Goal: Use online tool/utility

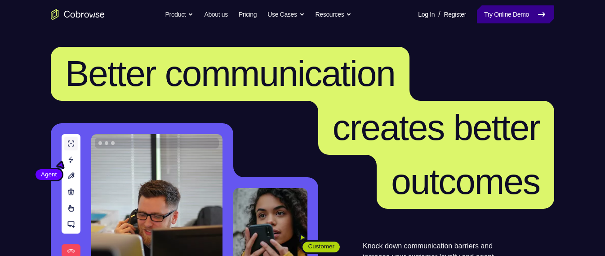
click at [500, 9] on link "Try Online Demo" at bounding box center [515, 14] width 77 height 18
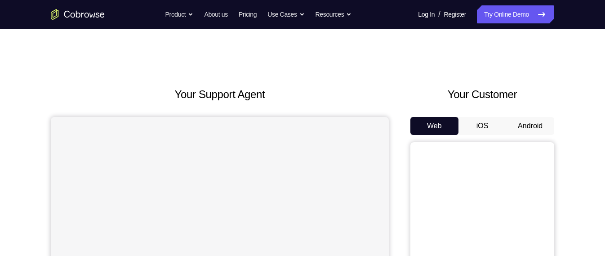
click at [517, 122] on button "Android" at bounding box center [530, 126] width 48 height 18
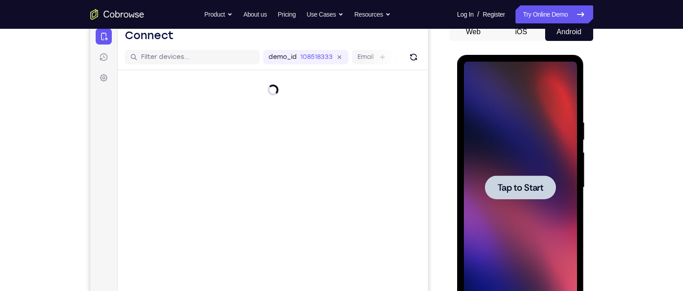
click at [510, 183] on span "Tap to Start" at bounding box center [521, 187] width 46 height 9
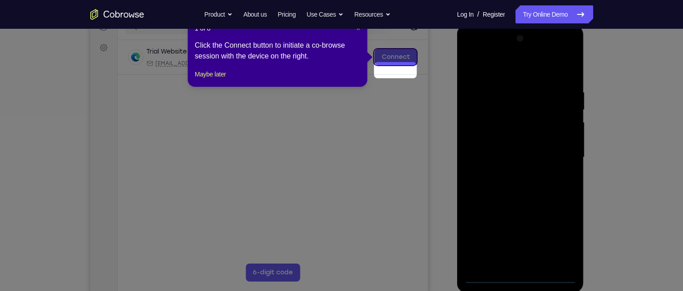
scroll to position [110, 0]
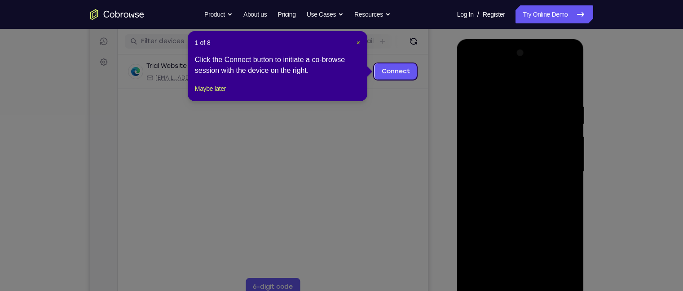
click at [358, 44] on span "×" at bounding box center [359, 42] width 4 height 7
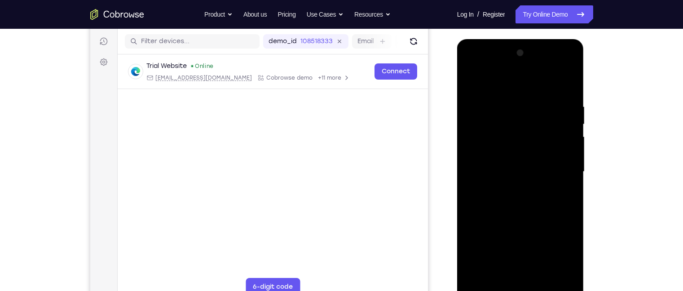
scroll to position [134, 0]
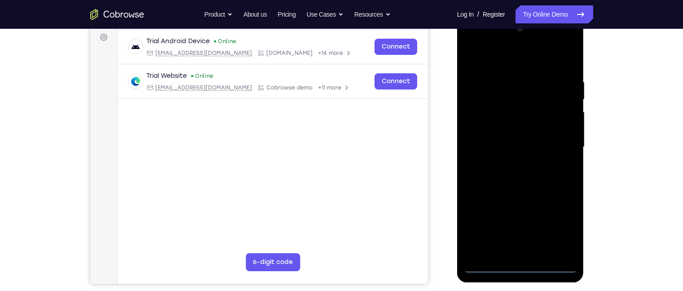
click at [521, 255] on div at bounding box center [520, 147] width 113 height 252
click at [553, 229] on div at bounding box center [520, 147] width 113 height 252
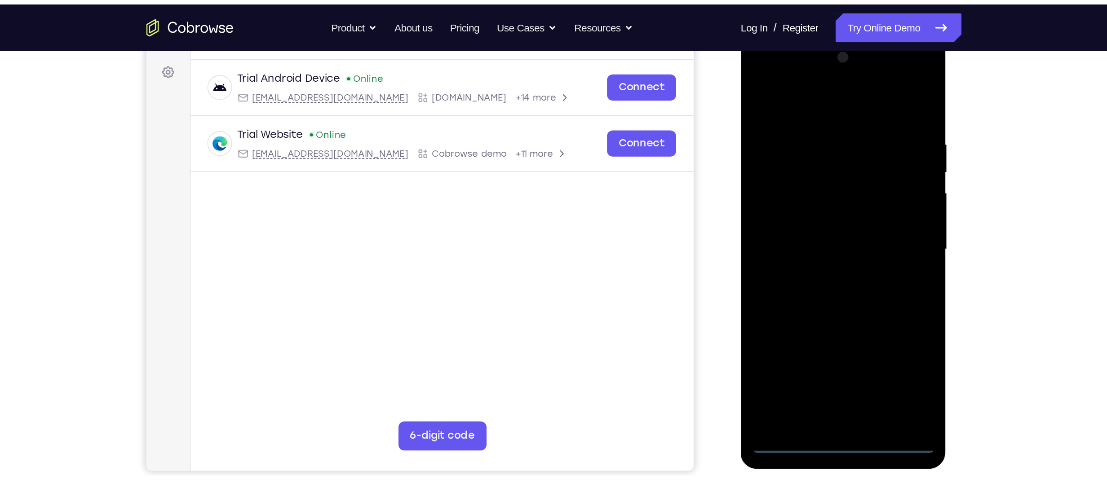
scroll to position [128, 0]
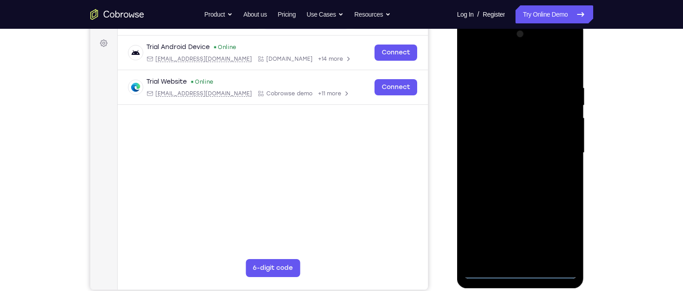
click at [486, 44] on div at bounding box center [520, 153] width 113 height 252
click at [558, 148] on div at bounding box center [520, 153] width 113 height 252
click at [511, 170] on div at bounding box center [520, 153] width 113 height 252
click at [507, 146] on div at bounding box center [520, 153] width 113 height 252
click at [496, 133] on div at bounding box center [520, 153] width 113 height 252
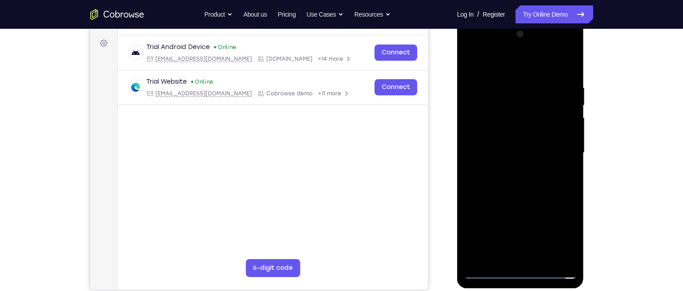
click at [526, 158] on div at bounding box center [520, 153] width 113 height 252
click at [531, 187] on div at bounding box center [520, 153] width 113 height 252
drag, startPoint x: 510, startPoint y: 204, endPoint x: 512, endPoint y: 119, distance: 85.4
click at [512, 119] on div at bounding box center [520, 153] width 113 height 252
click at [523, 182] on div at bounding box center [520, 153] width 113 height 252
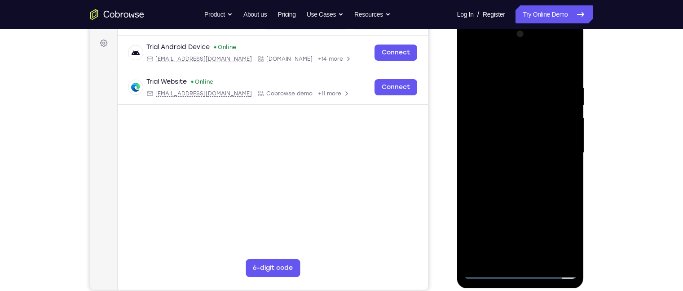
click at [523, 128] on div at bounding box center [520, 153] width 113 height 252
click at [505, 158] on div at bounding box center [520, 153] width 113 height 252
click at [496, 175] on div at bounding box center [520, 153] width 113 height 252
click at [531, 157] on div at bounding box center [520, 153] width 113 height 252
click at [500, 164] on div at bounding box center [520, 153] width 113 height 252
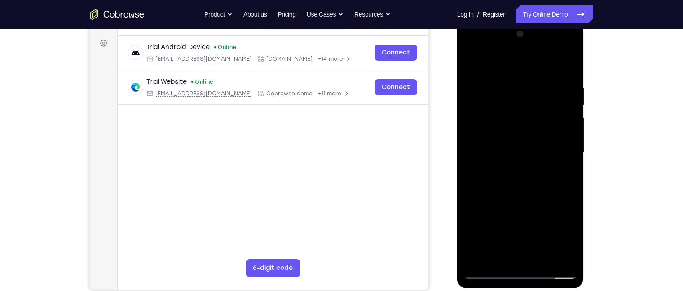
drag, startPoint x: 527, startPoint y: 67, endPoint x: 517, endPoint y: -25, distance: 93.2
click at [517, 20] on html "Online web based iOS Simulators and Android Emulators. Run iPhone, iPad, Mobile…" at bounding box center [521, 155] width 128 height 270
click at [509, 198] on div at bounding box center [520, 153] width 113 height 252
click at [501, 202] on div at bounding box center [520, 153] width 113 height 252
click at [518, 137] on div at bounding box center [520, 153] width 113 height 252
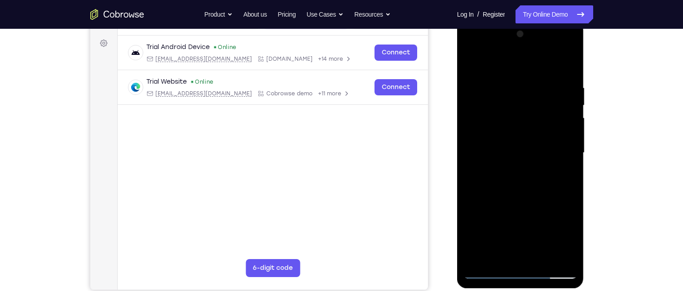
drag, startPoint x: 517, startPoint y: 190, endPoint x: 521, endPoint y: 100, distance: 90.9
click at [521, 100] on div at bounding box center [520, 153] width 113 height 252
click at [528, 255] on div at bounding box center [520, 153] width 113 height 252
click at [494, 140] on div at bounding box center [520, 153] width 113 height 252
click at [530, 180] on div at bounding box center [520, 153] width 113 height 252
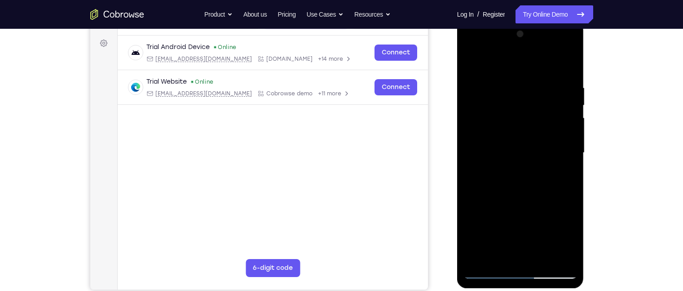
click at [501, 122] on div at bounding box center [520, 153] width 113 height 252
click at [490, 255] on div at bounding box center [520, 153] width 113 height 252
drag, startPoint x: 523, startPoint y: 134, endPoint x: 543, endPoint y: 126, distance: 22.2
click at [543, 126] on div at bounding box center [520, 153] width 113 height 252
click at [571, 164] on div at bounding box center [520, 153] width 113 height 252
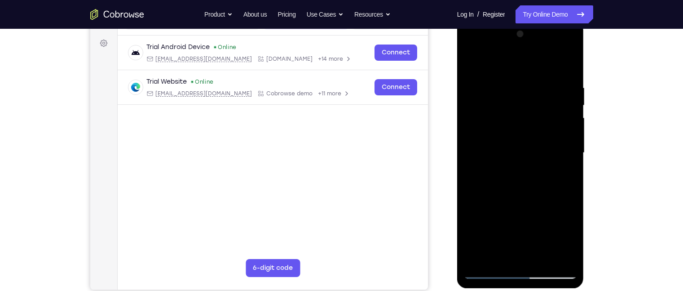
click at [526, 124] on div at bounding box center [520, 153] width 113 height 252
click at [531, 46] on div at bounding box center [520, 153] width 113 height 252
click at [511, 153] on div at bounding box center [520, 153] width 113 height 252
click at [511, 168] on div at bounding box center [520, 153] width 113 height 252
click at [510, 199] on div at bounding box center [520, 153] width 113 height 252
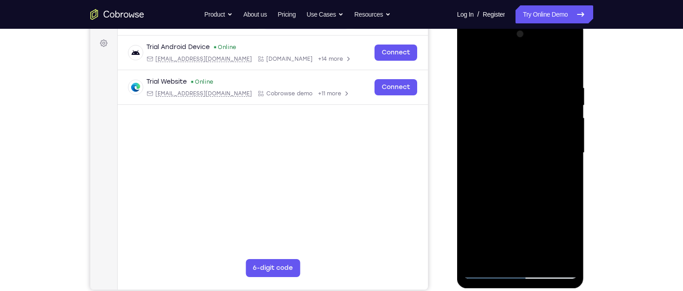
click at [508, 146] on div at bounding box center [520, 153] width 113 height 252
click at [517, 125] on div at bounding box center [520, 153] width 113 height 252
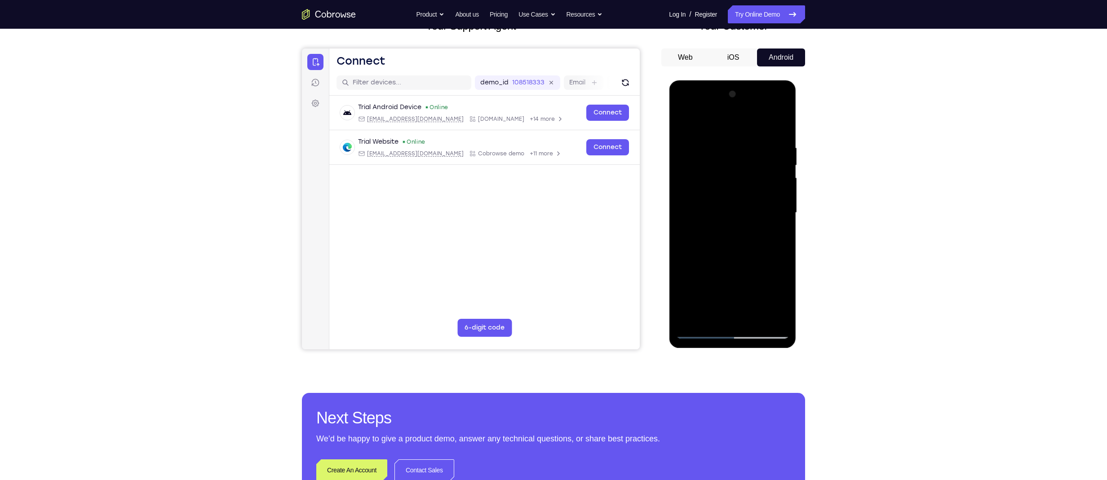
scroll to position [83, 0]
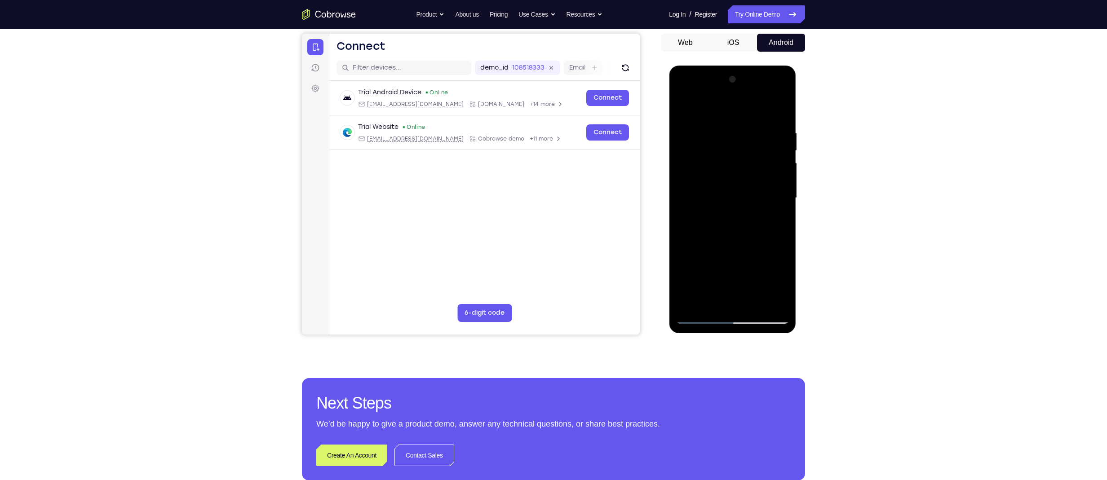
click at [604, 154] on div at bounding box center [732, 198] width 113 height 252
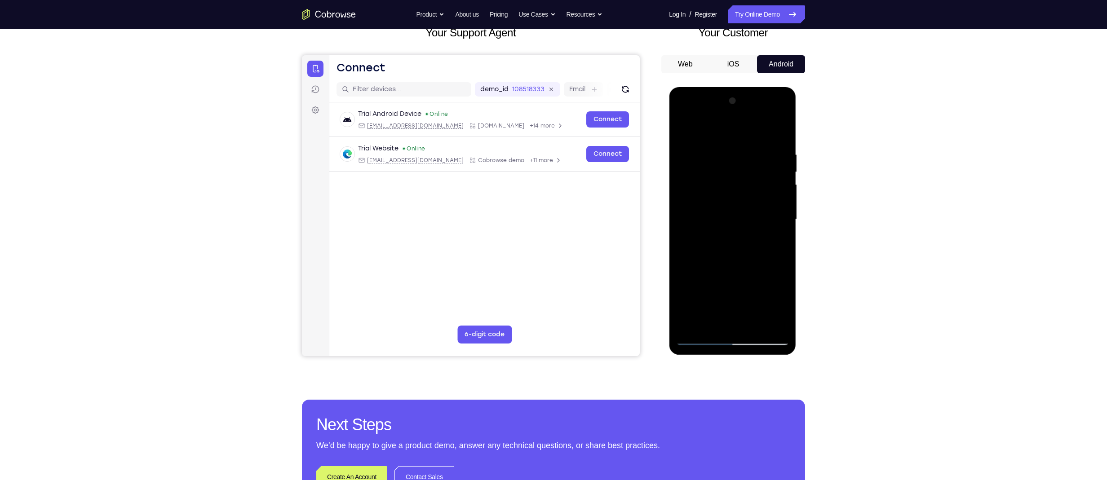
scroll to position [47, 0]
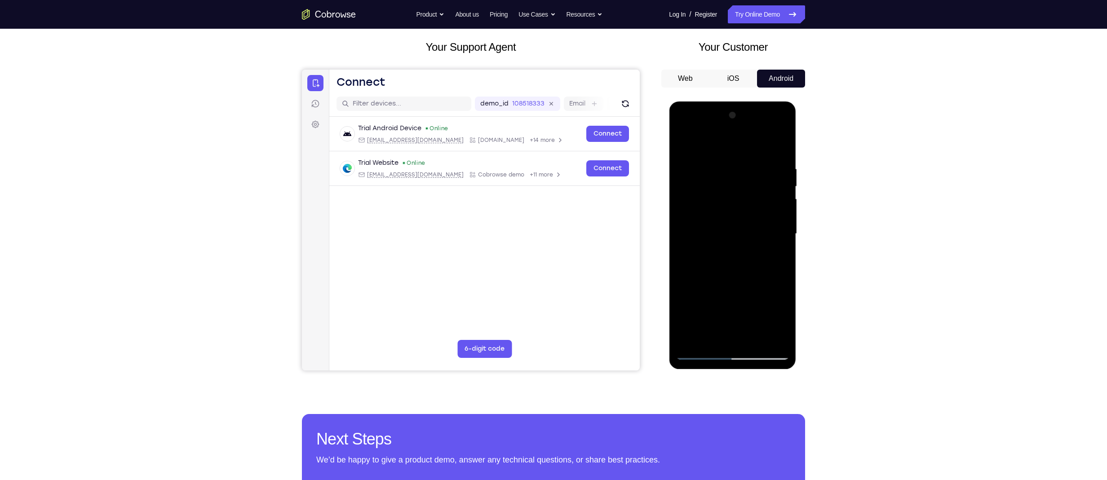
drag, startPoint x: 728, startPoint y: 285, endPoint x: 725, endPoint y: 192, distance: 93.1
click at [604, 192] on div at bounding box center [732, 234] width 113 height 252
click at [604, 173] on div at bounding box center [732, 234] width 113 height 252
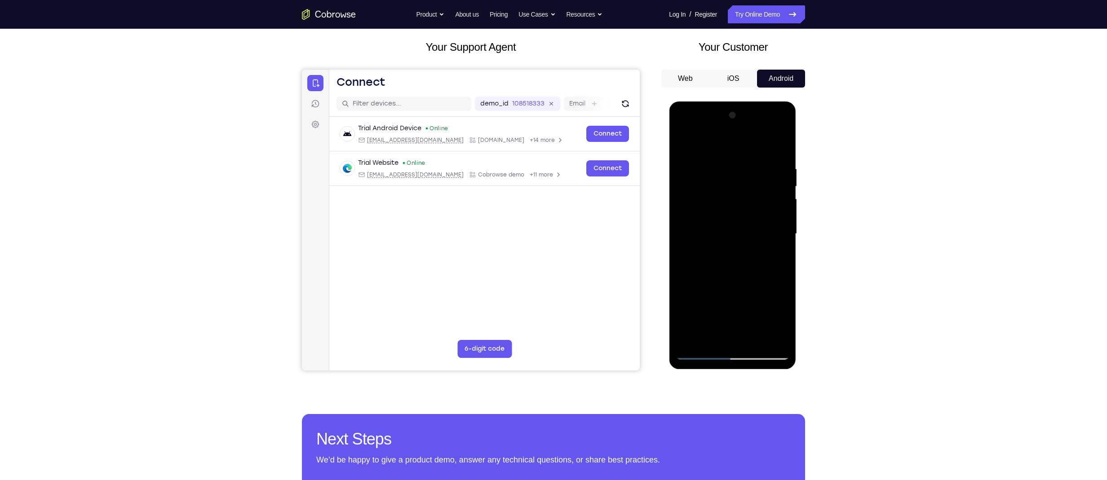
click at [604, 219] on div at bounding box center [732, 234] width 113 height 252
drag, startPoint x: 729, startPoint y: 219, endPoint x: 731, endPoint y: 268, distance: 49.4
click at [604, 255] on div at bounding box center [732, 234] width 113 height 252
click at [604, 192] on div at bounding box center [732, 234] width 113 height 252
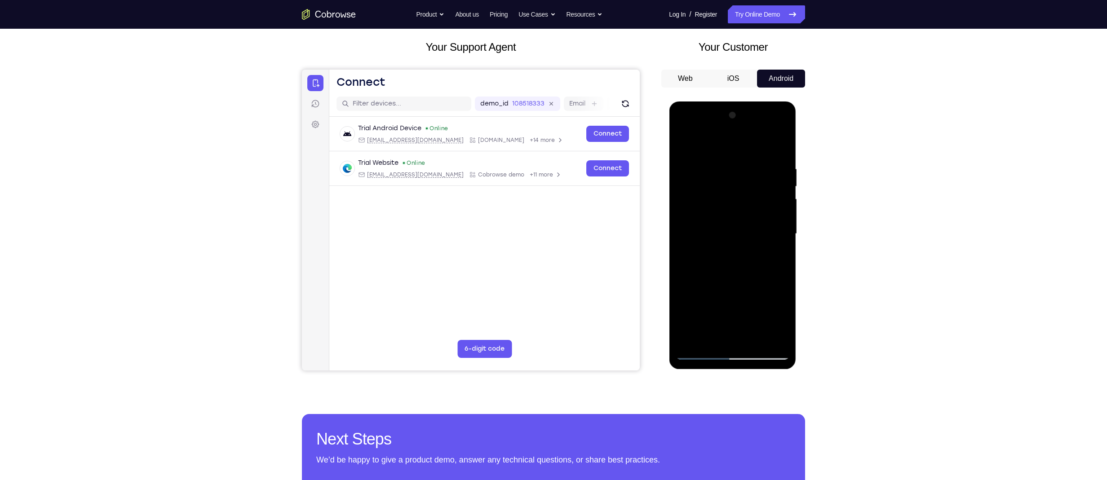
click at [604, 192] on div at bounding box center [732, 234] width 113 height 252
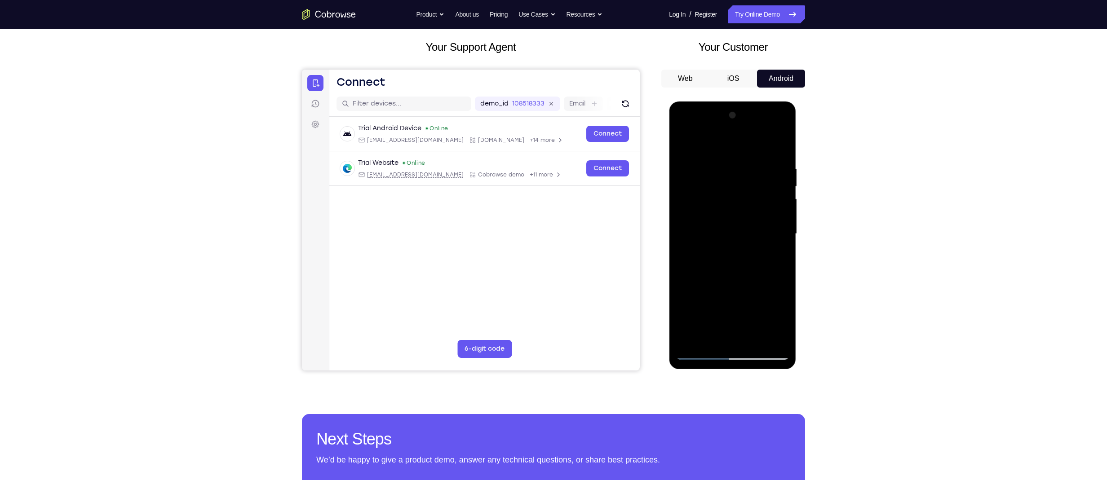
click at [604, 192] on div at bounding box center [732, 234] width 113 height 252
click at [604, 255] on div at bounding box center [732, 234] width 113 height 252
drag, startPoint x: 746, startPoint y: 307, endPoint x: 744, endPoint y: 183, distance: 124.5
click at [604, 183] on div at bounding box center [732, 234] width 113 height 252
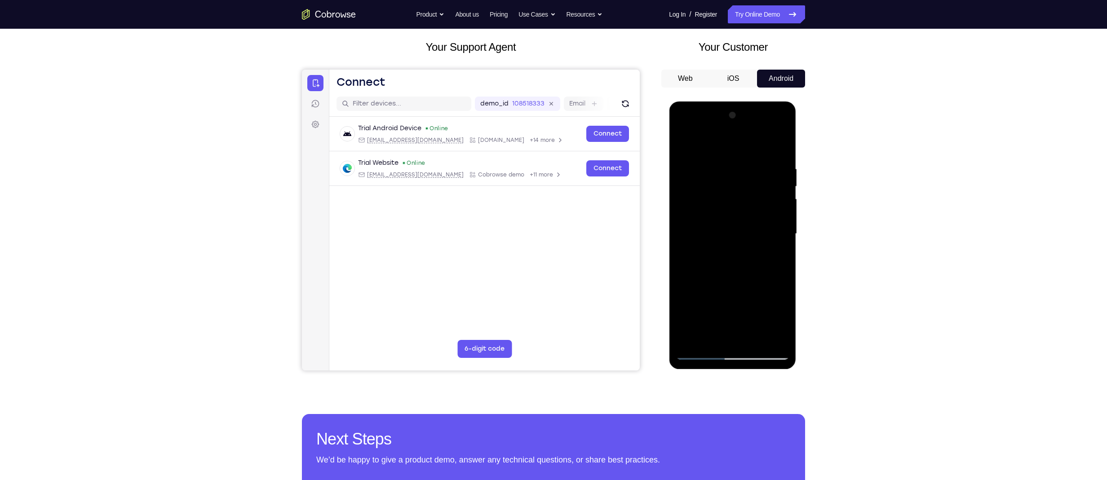
drag, startPoint x: 740, startPoint y: 269, endPoint x: 736, endPoint y: 194, distance: 74.7
click at [604, 194] on div at bounding box center [732, 234] width 113 height 252
drag, startPoint x: 744, startPoint y: 236, endPoint x: 684, endPoint y: 240, distance: 59.9
click at [604, 240] on div at bounding box center [732, 234] width 113 height 252
drag, startPoint x: 773, startPoint y: 217, endPoint x: 718, endPoint y: 224, distance: 54.8
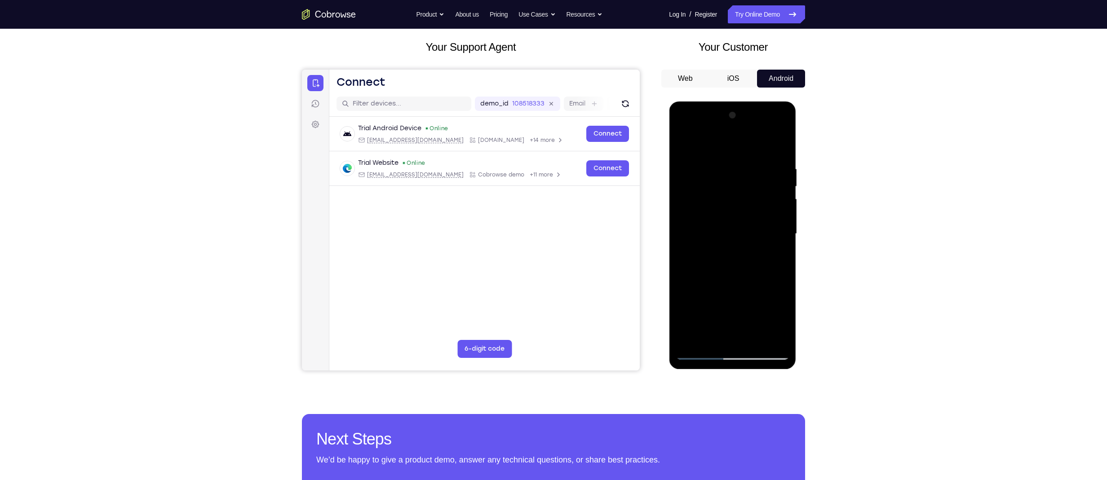
click at [604, 224] on div at bounding box center [732, 234] width 113 height 252
drag, startPoint x: 735, startPoint y: 296, endPoint x: 739, endPoint y: 171, distance: 124.9
click at [604, 171] on div at bounding box center [732, 234] width 113 height 252
drag, startPoint x: 729, startPoint y: 282, endPoint x: 749, endPoint y: 163, distance: 120.8
click at [604, 163] on div at bounding box center [732, 234] width 113 height 252
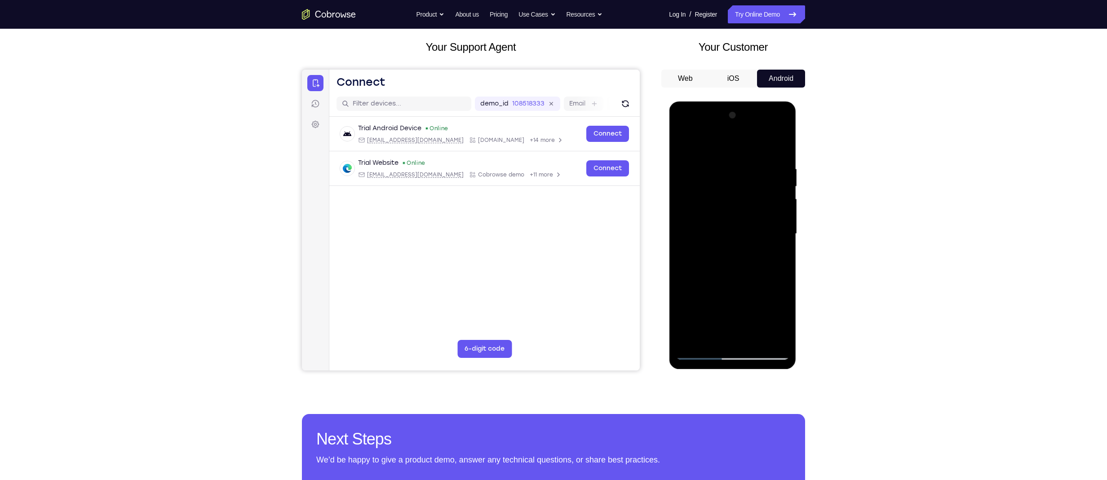
drag, startPoint x: 727, startPoint y: 255, endPoint x: 748, endPoint y: 142, distance: 115.2
click at [604, 142] on div at bounding box center [732, 234] width 113 height 252
drag, startPoint x: 719, startPoint y: 273, endPoint x: 746, endPoint y: 166, distance: 110.3
click at [604, 166] on div at bounding box center [732, 234] width 113 height 252
drag, startPoint x: 725, startPoint y: 292, endPoint x: 745, endPoint y: 207, distance: 87.3
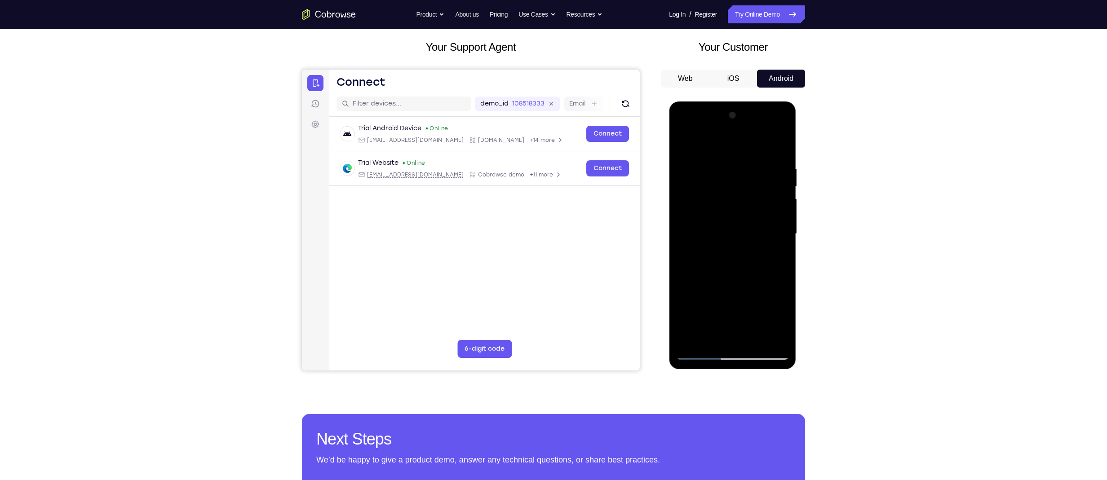
click at [604, 207] on div at bounding box center [732, 234] width 113 height 252
drag, startPoint x: 715, startPoint y: 276, endPoint x: 751, endPoint y: 156, distance: 125.2
click at [604, 156] on div at bounding box center [732, 234] width 113 height 252
drag, startPoint x: 716, startPoint y: 296, endPoint x: 744, endPoint y: 154, distance: 144.9
click at [604, 154] on div at bounding box center [732, 234] width 113 height 252
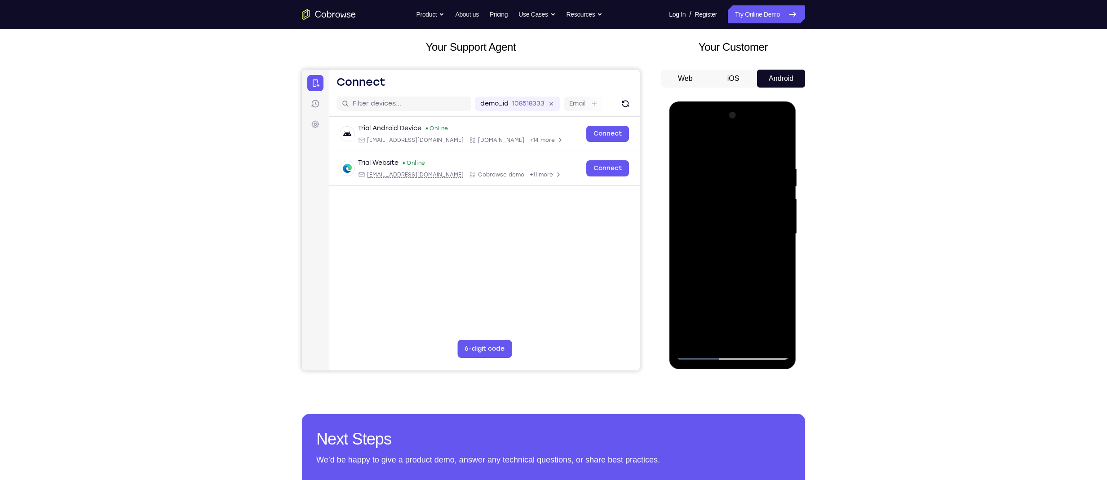
drag, startPoint x: 708, startPoint y: 295, endPoint x: 749, endPoint y: 186, distance: 116.3
click at [604, 186] on div at bounding box center [732, 234] width 113 height 252
drag, startPoint x: 713, startPoint y: 306, endPoint x: 738, endPoint y: 173, distance: 134.8
click at [604, 173] on div at bounding box center [732, 234] width 113 height 252
drag, startPoint x: 713, startPoint y: 314, endPoint x: 754, endPoint y: 196, distance: 124.8
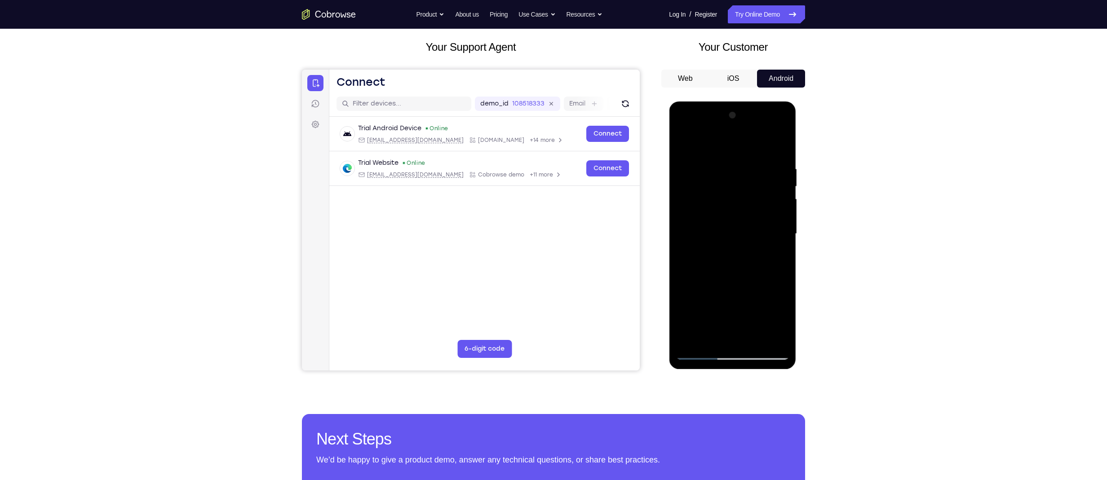
click at [604, 196] on div at bounding box center [732, 234] width 113 height 252
drag, startPoint x: 713, startPoint y: 301, endPoint x: 748, endPoint y: 162, distance: 143.2
click at [604, 162] on div at bounding box center [732, 234] width 113 height 252
drag, startPoint x: 729, startPoint y: 297, endPoint x: 764, endPoint y: 148, distance: 152.8
click at [604, 148] on div at bounding box center [732, 234] width 113 height 252
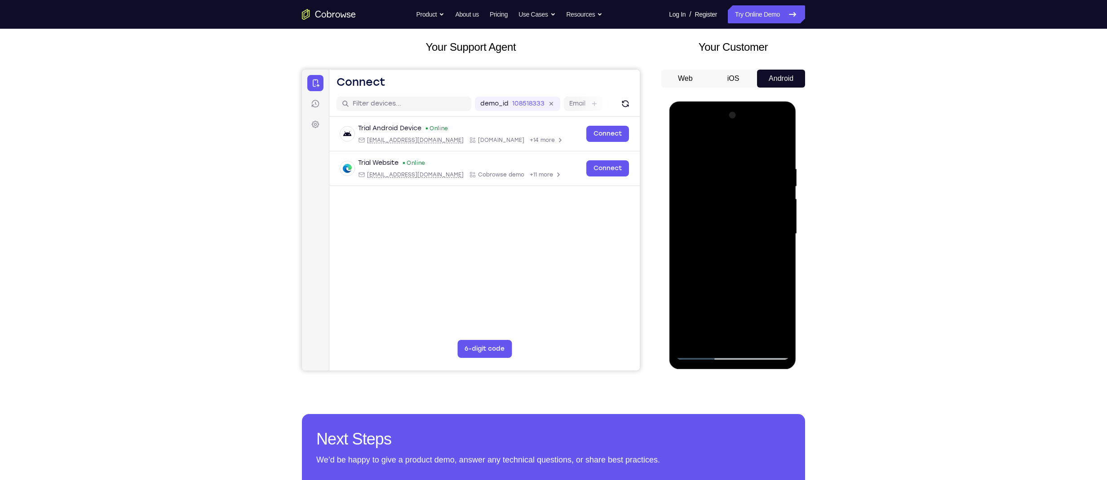
drag, startPoint x: 729, startPoint y: 281, endPoint x: 766, endPoint y: 181, distance: 107.3
click at [604, 181] on div at bounding box center [732, 234] width 113 height 252
drag, startPoint x: 713, startPoint y: 321, endPoint x: 755, endPoint y: 142, distance: 183.6
click at [604, 142] on div at bounding box center [732, 234] width 113 height 252
drag, startPoint x: 718, startPoint y: 286, endPoint x: 748, endPoint y: 156, distance: 133.2
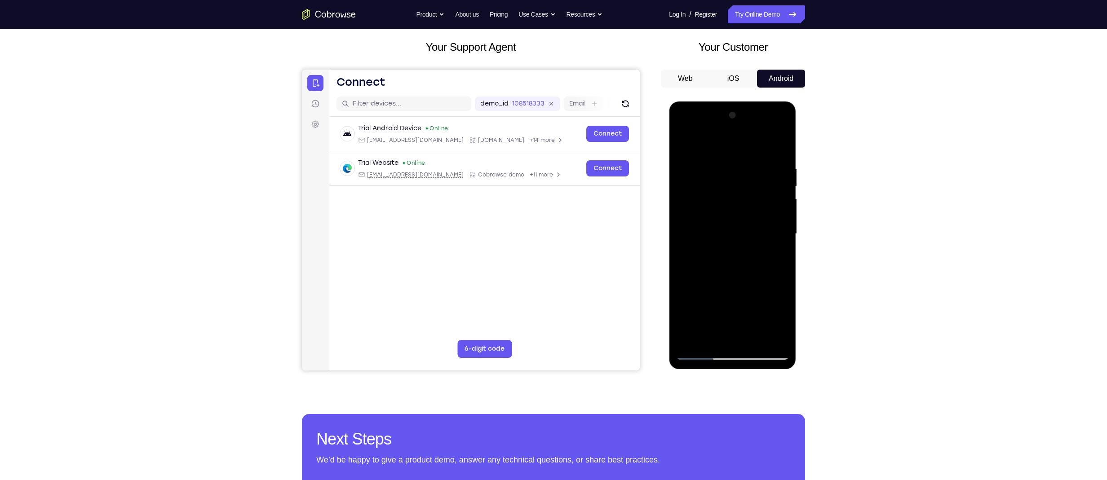
click at [604, 156] on div at bounding box center [732, 234] width 113 height 252
drag, startPoint x: 708, startPoint y: 298, endPoint x: 741, endPoint y: 190, distance: 112.4
click at [604, 190] on div at bounding box center [732, 234] width 113 height 252
click at [604, 255] on div at bounding box center [732, 234] width 113 height 252
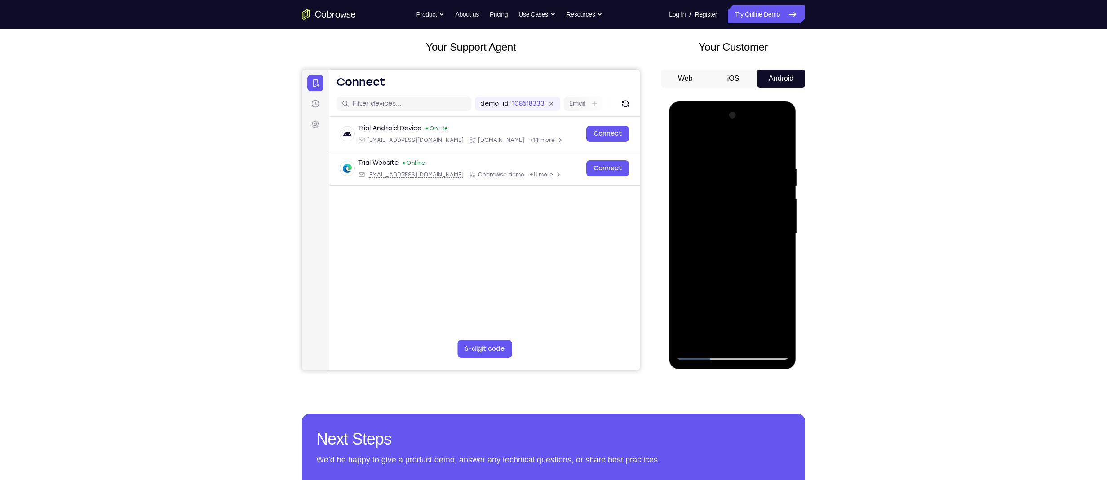
click at [604, 255] on div at bounding box center [732, 234] width 113 height 252
click at [604, 142] on div at bounding box center [732, 234] width 113 height 252
drag, startPoint x: 733, startPoint y: 191, endPoint x: 732, endPoint y: 297, distance: 105.1
click at [604, 255] on div at bounding box center [732, 234] width 113 height 252
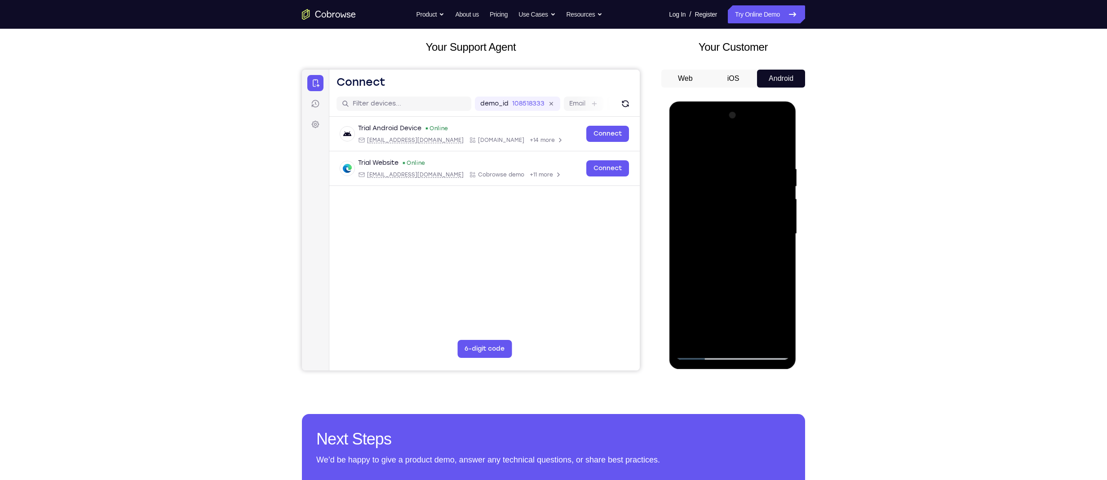
drag, startPoint x: 765, startPoint y: 163, endPoint x: 692, endPoint y: 170, distance: 73.1
click at [604, 170] on div at bounding box center [732, 234] width 113 height 252
drag, startPoint x: 715, startPoint y: 307, endPoint x: 725, endPoint y: 133, distance: 174.2
click at [604, 133] on div at bounding box center [732, 234] width 113 height 252
click at [604, 141] on div at bounding box center [732, 234] width 113 height 252
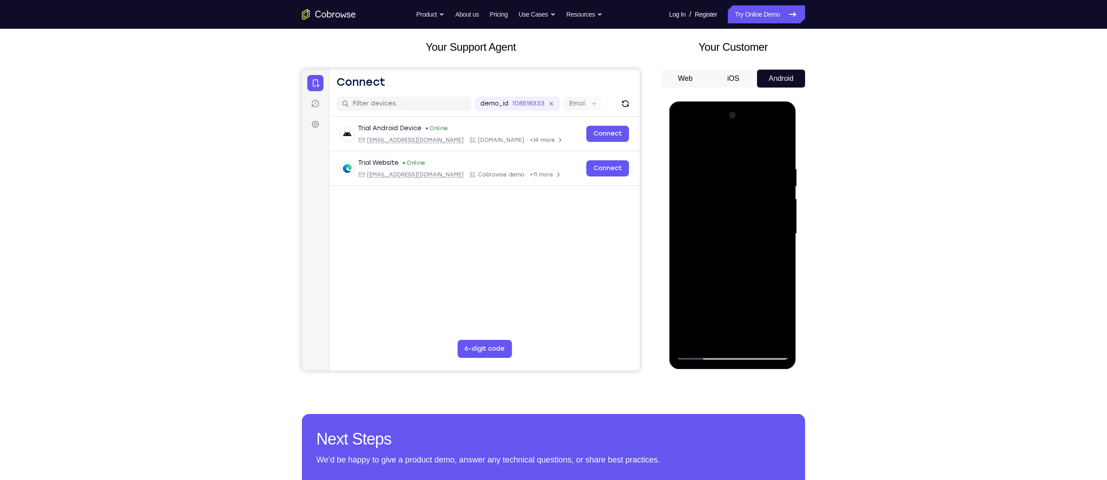
click at [604, 154] on div at bounding box center [732, 234] width 113 height 252
drag, startPoint x: 729, startPoint y: 287, endPoint x: 728, endPoint y: 160, distance: 126.2
click at [604, 160] on div at bounding box center [732, 234] width 113 height 252
drag, startPoint x: 725, startPoint y: 334, endPoint x: 739, endPoint y: 163, distance: 172.2
click at [604, 163] on div at bounding box center [732, 234] width 113 height 252
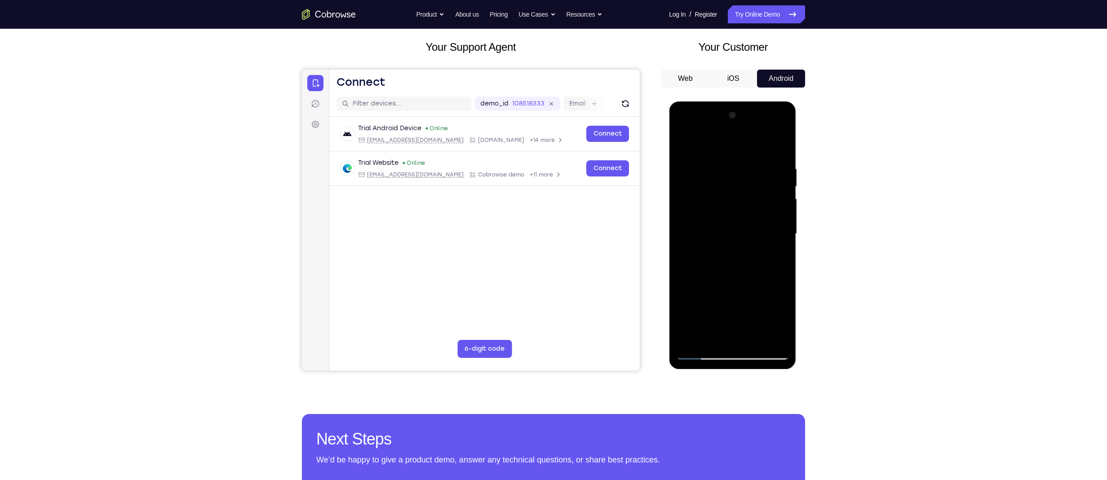
drag, startPoint x: 732, startPoint y: 308, endPoint x: 730, endPoint y: 159, distance: 149.2
click at [604, 159] on div at bounding box center [732, 234] width 113 height 252
drag, startPoint x: 718, startPoint y: 306, endPoint x: 725, endPoint y: 167, distance: 139.9
click at [604, 167] on div at bounding box center [732, 234] width 113 height 252
drag, startPoint x: 719, startPoint y: 295, endPoint x: 726, endPoint y: 134, distance: 161.0
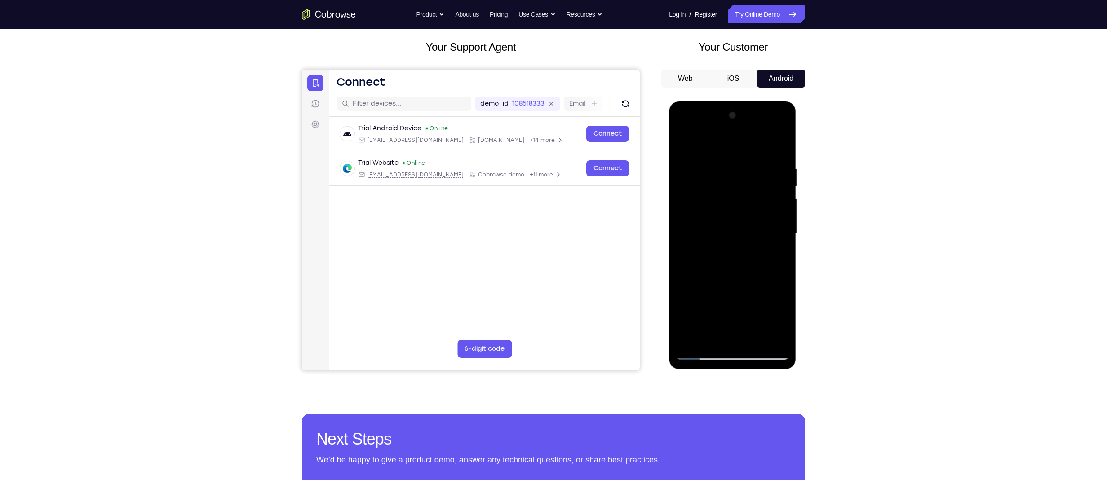
click at [604, 134] on div at bounding box center [732, 234] width 113 height 252
drag, startPoint x: 715, startPoint y: 306, endPoint x: 736, endPoint y: 133, distance: 174.2
click at [604, 133] on div at bounding box center [732, 234] width 113 height 252
drag, startPoint x: 726, startPoint y: 310, endPoint x: 752, endPoint y: 119, distance: 192.6
click at [604, 119] on div at bounding box center [732, 234] width 113 height 252
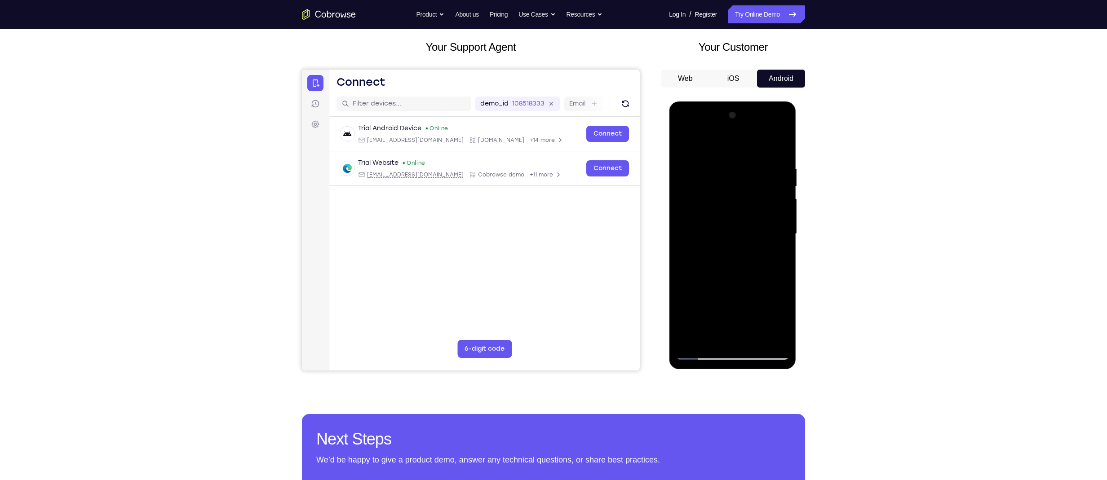
drag, startPoint x: 718, startPoint y: 303, endPoint x: 738, endPoint y: 142, distance: 162.0
click at [604, 142] on div at bounding box center [732, 234] width 113 height 252
drag, startPoint x: 721, startPoint y: 301, endPoint x: 741, endPoint y: 153, distance: 150.0
click at [604, 153] on div at bounding box center [732, 234] width 113 height 252
drag, startPoint x: 708, startPoint y: 314, endPoint x: 742, endPoint y: 153, distance: 165.0
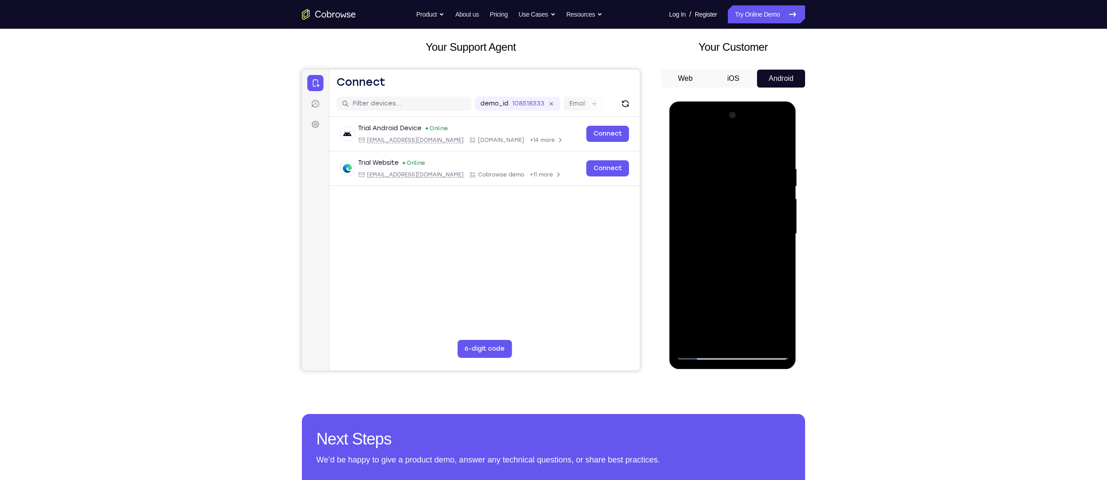
click at [604, 153] on div at bounding box center [732, 234] width 113 height 252
drag, startPoint x: 719, startPoint y: 290, endPoint x: 740, endPoint y: 136, distance: 155.0
click at [604, 136] on div at bounding box center [732, 234] width 113 height 252
drag, startPoint x: 724, startPoint y: 307, endPoint x: 747, endPoint y: 139, distance: 169.6
click at [604, 139] on div at bounding box center [732, 234] width 113 height 252
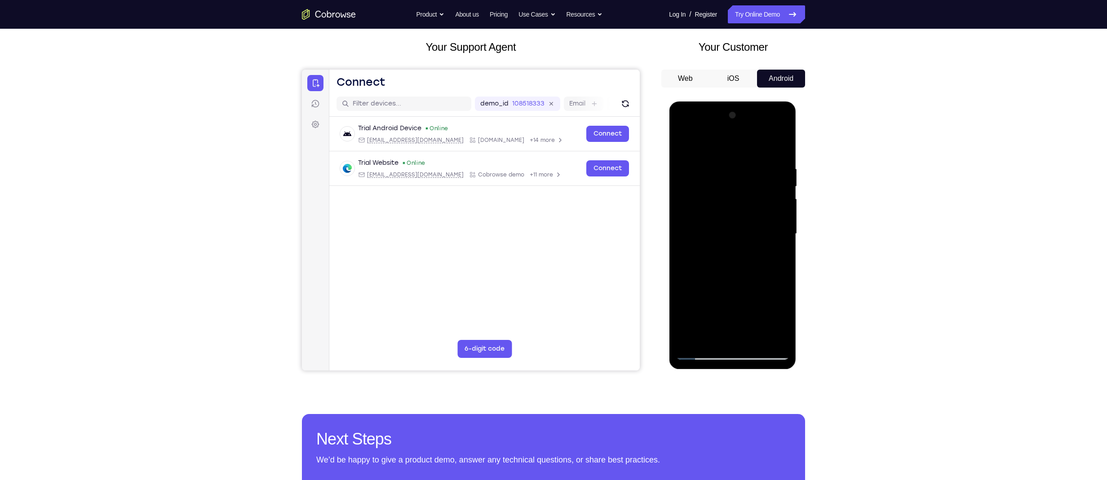
drag, startPoint x: 717, startPoint y: 305, endPoint x: 743, endPoint y: 125, distance: 181.6
click at [604, 125] on div at bounding box center [732, 234] width 113 height 252
drag, startPoint x: 713, startPoint y: 328, endPoint x: 736, endPoint y: 148, distance: 181.1
click at [604, 148] on div at bounding box center [732, 234] width 113 height 252
drag, startPoint x: 707, startPoint y: 319, endPoint x: 750, endPoint y: 125, distance: 198.3
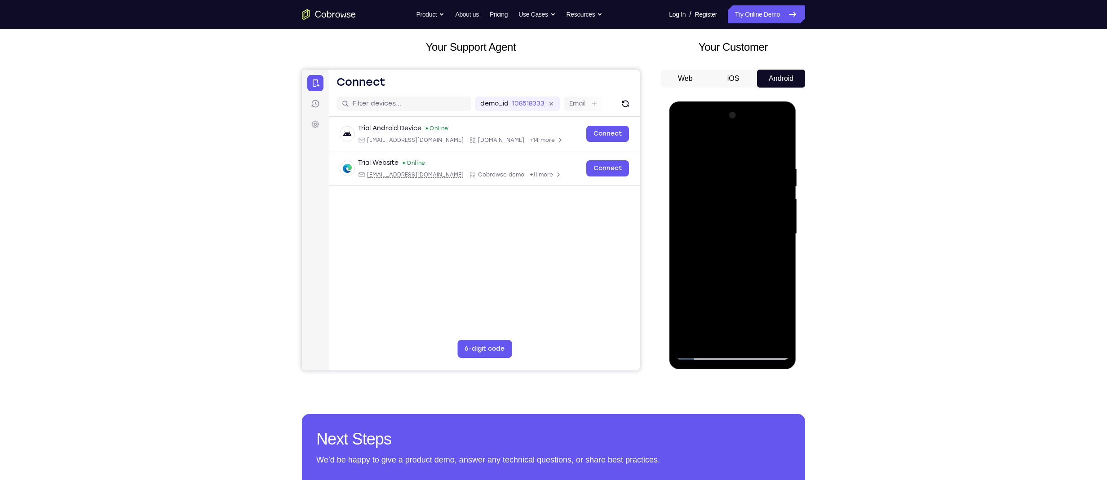
click at [604, 125] on div at bounding box center [732, 234] width 113 height 252
drag, startPoint x: 719, startPoint y: 310, endPoint x: 753, endPoint y: 131, distance: 182.3
click at [604, 131] on div at bounding box center [732, 234] width 113 height 252
drag, startPoint x: 717, startPoint y: 331, endPoint x: 745, endPoint y: 134, distance: 198.9
click at [604, 134] on div at bounding box center [732, 234] width 113 height 252
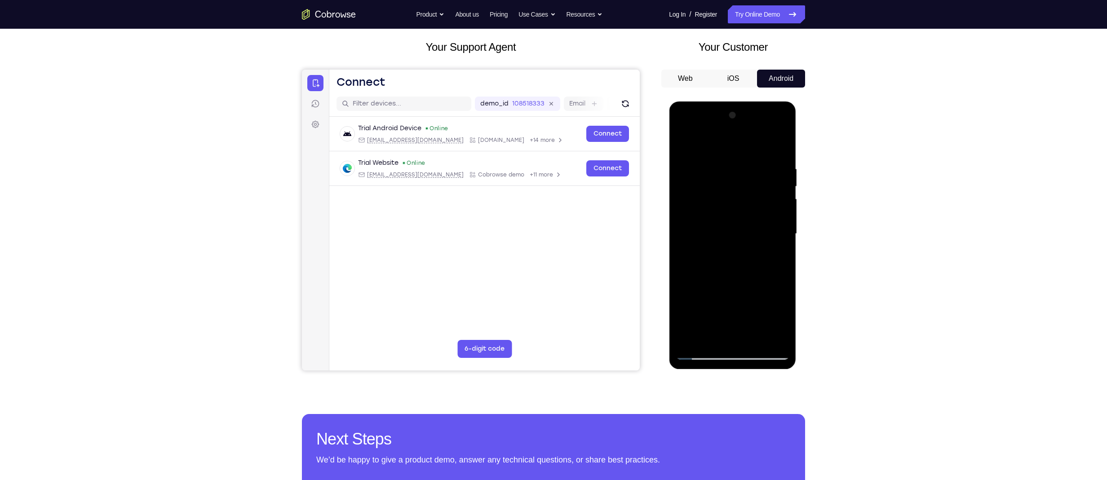
drag, startPoint x: 725, startPoint y: 307, endPoint x: 750, endPoint y: 120, distance: 189.0
click at [604, 120] on div at bounding box center [732, 234] width 113 height 252
drag, startPoint x: 718, startPoint y: 306, endPoint x: 746, endPoint y: 133, distance: 175.7
click at [604, 133] on div at bounding box center [732, 234] width 113 height 252
drag, startPoint x: 719, startPoint y: 317, endPoint x: 758, endPoint y: 139, distance: 181.6
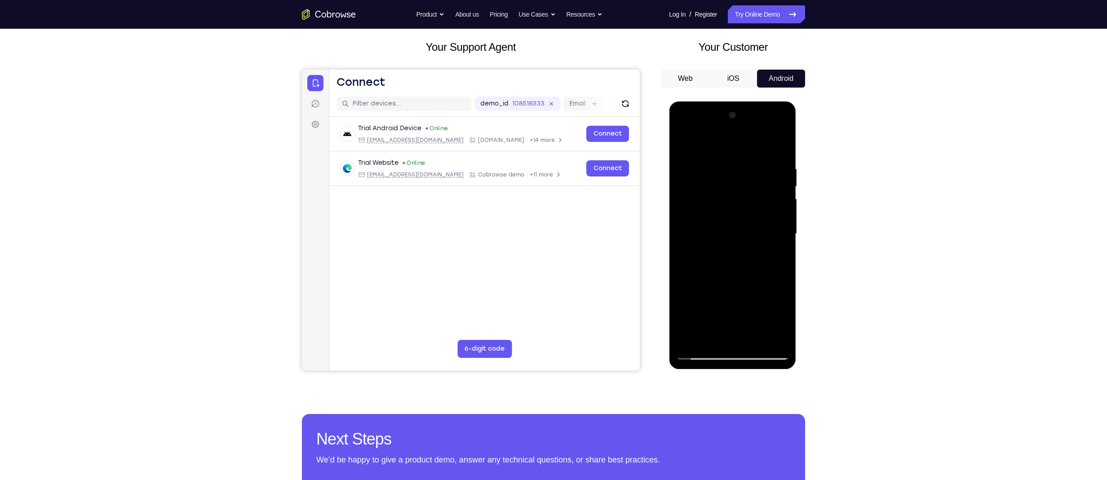
click at [604, 139] on div at bounding box center [732, 234] width 113 height 252
drag, startPoint x: 725, startPoint y: 289, endPoint x: 754, endPoint y: 132, distance: 160.4
click at [604, 132] on div at bounding box center [732, 234] width 113 height 252
drag, startPoint x: 731, startPoint y: 297, endPoint x: 748, endPoint y: 139, distance: 158.2
click at [604, 139] on div at bounding box center [732, 234] width 113 height 252
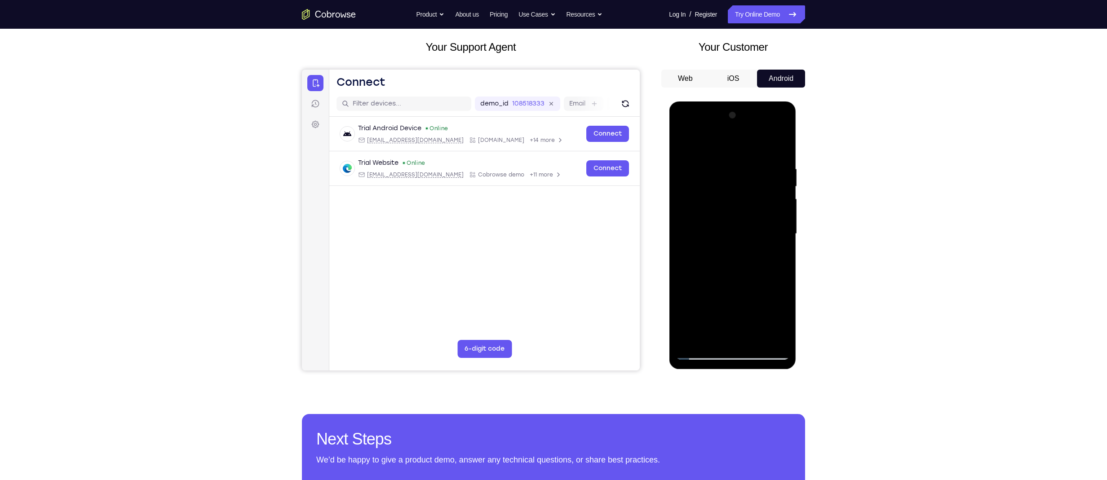
drag, startPoint x: 726, startPoint y: 288, endPoint x: 754, endPoint y: 124, distance: 165.9
click at [604, 124] on div at bounding box center [732, 234] width 113 height 252
drag, startPoint x: 721, startPoint y: 298, endPoint x: 740, endPoint y: 141, distance: 157.9
click at [604, 141] on div at bounding box center [732, 234] width 113 height 252
drag, startPoint x: 712, startPoint y: 312, endPoint x: 744, endPoint y: 167, distance: 148.8
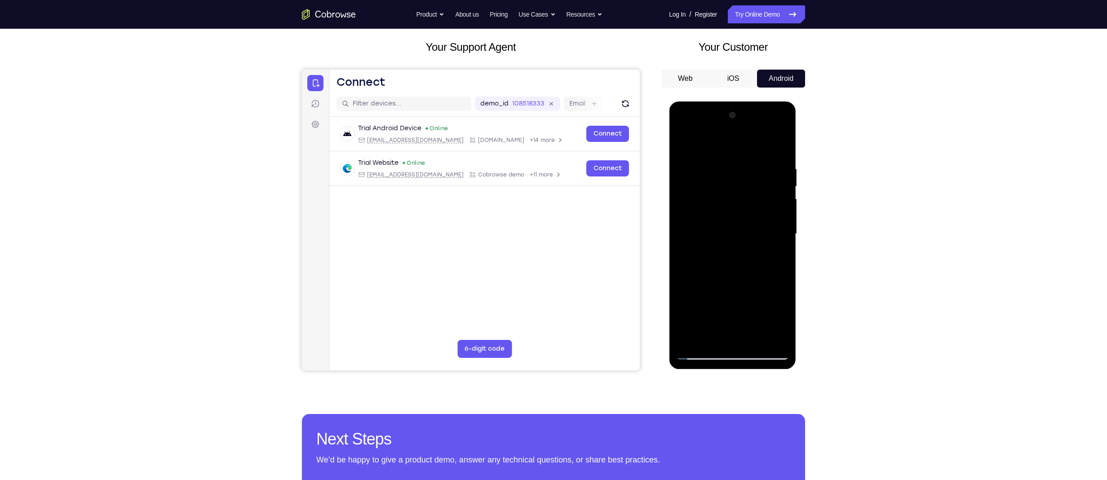
click at [604, 167] on div at bounding box center [732, 234] width 113 height 252
drag, startPoint x: 724, startPoint y: 302, endPoint x: 744, endPoint y: 156, distance: 147.9
click at [604, 156] on div at bounding box center [732, 234] width 113 height 252
click at [604, 209] on div at bounding box center [732, 234] width 113 height 252
drag, startPoint x: 720, startPoint y: 293, endPoint x: 722, endPoint y: 179, distance: 113.7
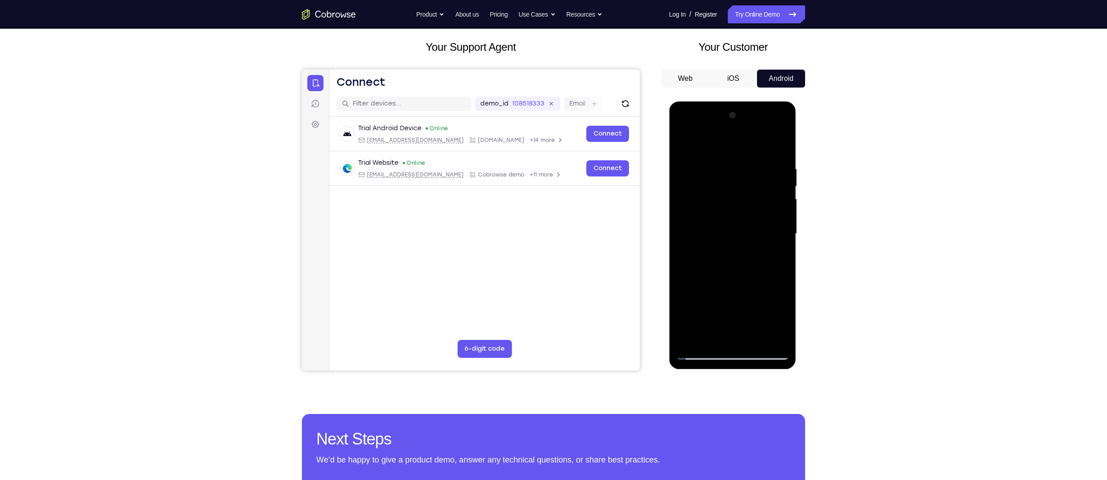
click at [604, 179] on div at bounding box center [732, 234] width 113 height 252
drag
click at [604, 157] on div at bounding box center [732, 234] width 113 height 252
click at [604, 160] on div at bounding box center [732, 234] width 113 height 252
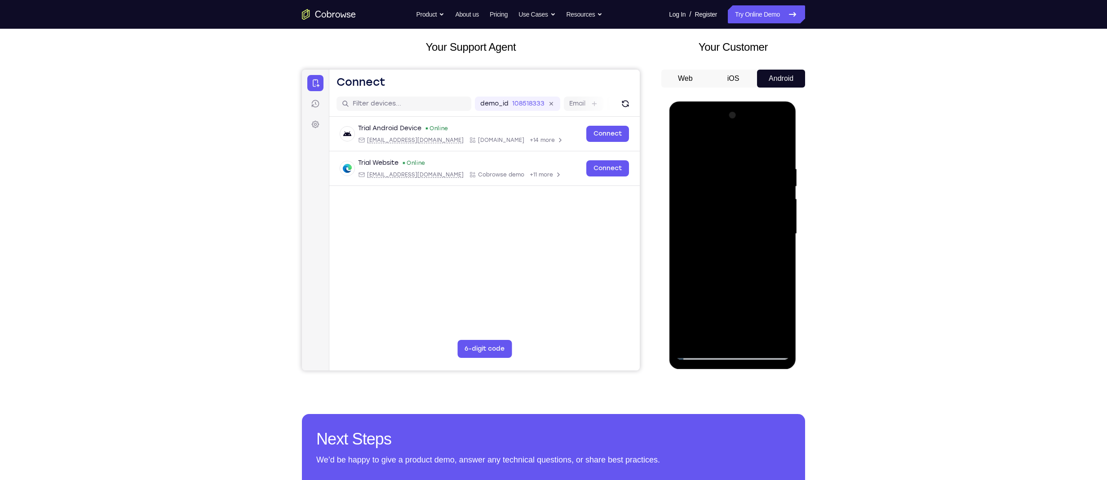
click at [604, 149] on div at bounding box center [732, 234] width 113 height 252
click at [604, 174] on div at bounding box center [732, 234] width 113 height 252
click at [604, 170] on div at bounding box center [732, 234] width 113 height 252
click at [604, 255] on div at bounding box center [732, 234] width 113 height 252
click at [604, 164] on div at bounding box center [732, 234] width 113 height 252
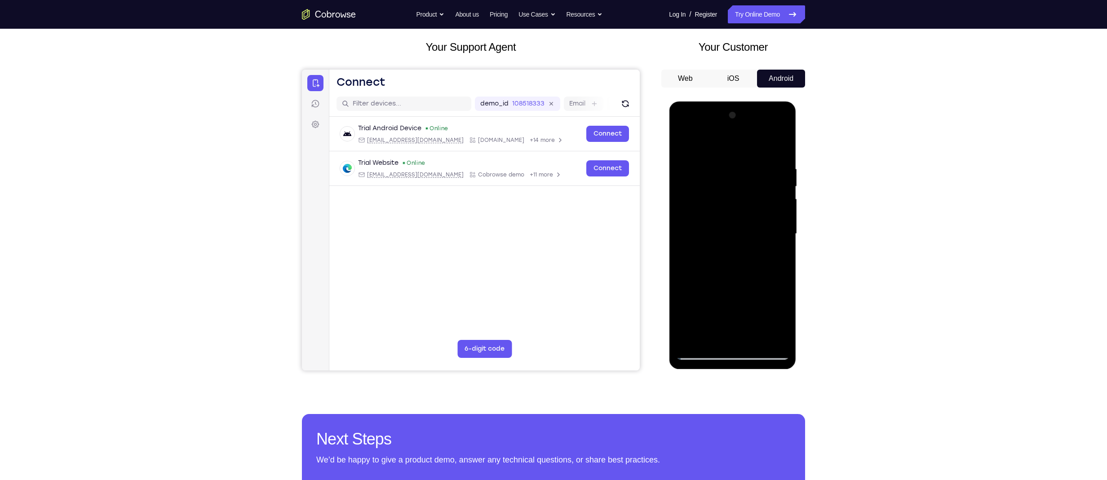
click at [604, 152] on div at bounding box center [732, 234] width 113 height 252
click at [604, 255] on div at bounding box center [732, 234] width 113 height 252
click at [604, 242] on div at bounding box center [732, 234] width 113 height 252
